Goal: Task Accomplishment & Management: Understand process/instructions

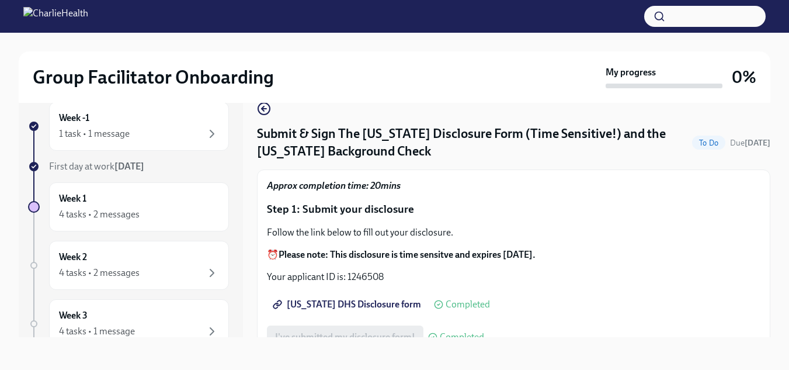
scroll to position [372, 0]
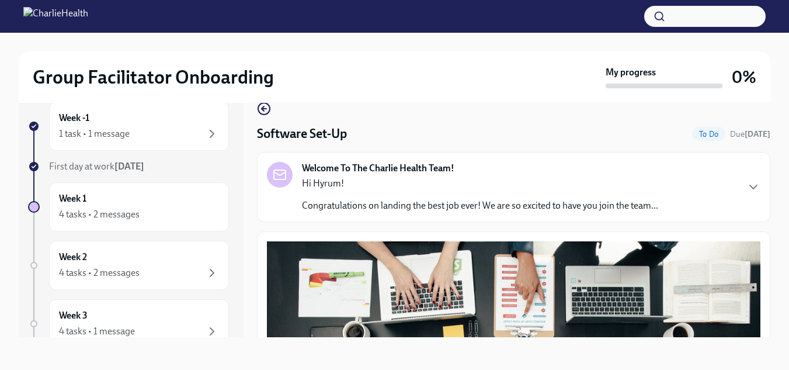
scroll to position [391, 0]
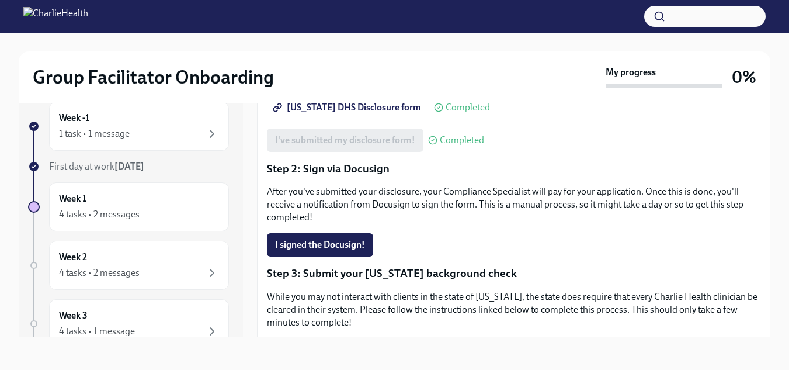
scroll to position [372, 0]
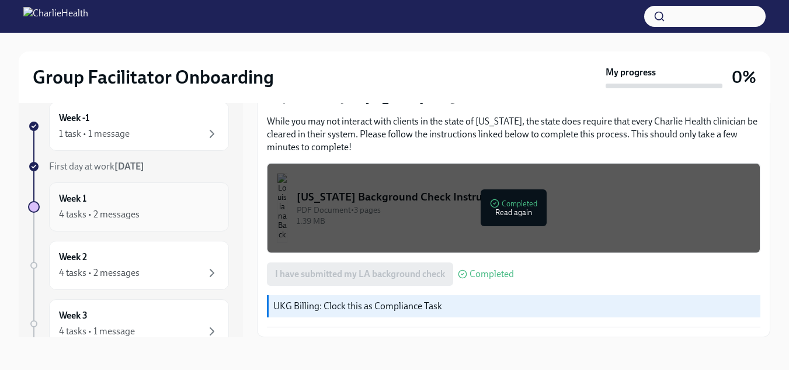
click at [96, 207] on div "4 tasks • 2 messages" at bounding box center [139, 214] width 160 height 14
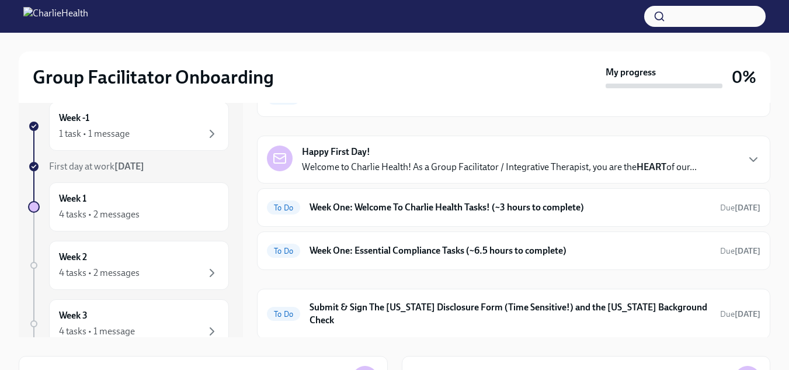
scroll to position [96, 0]
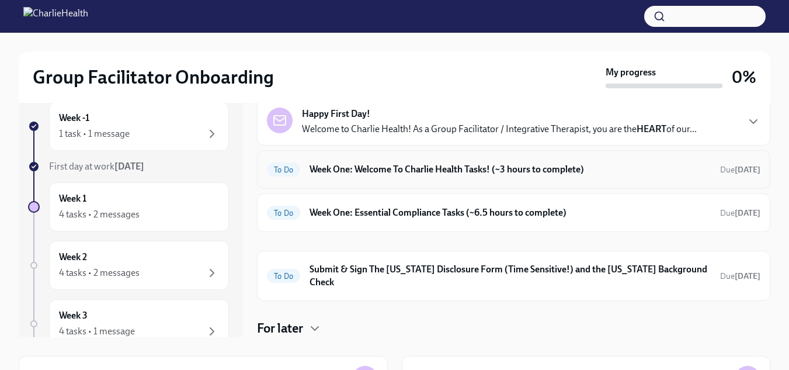
click at [409, 170] on h6 "Week One: Welcome To Charlie Health Tasks! (~3 hours to complete)" at bounding box center [510, 169] width 401 height 13
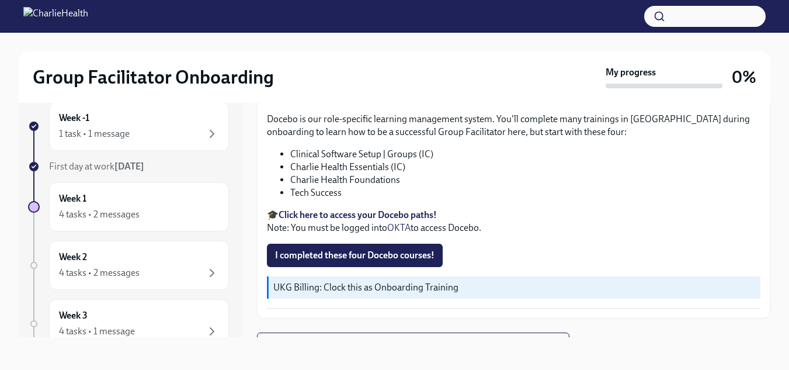
scroll to position [1673, 0]
